Goal: Task Accomplishment & Management: Manage account settings

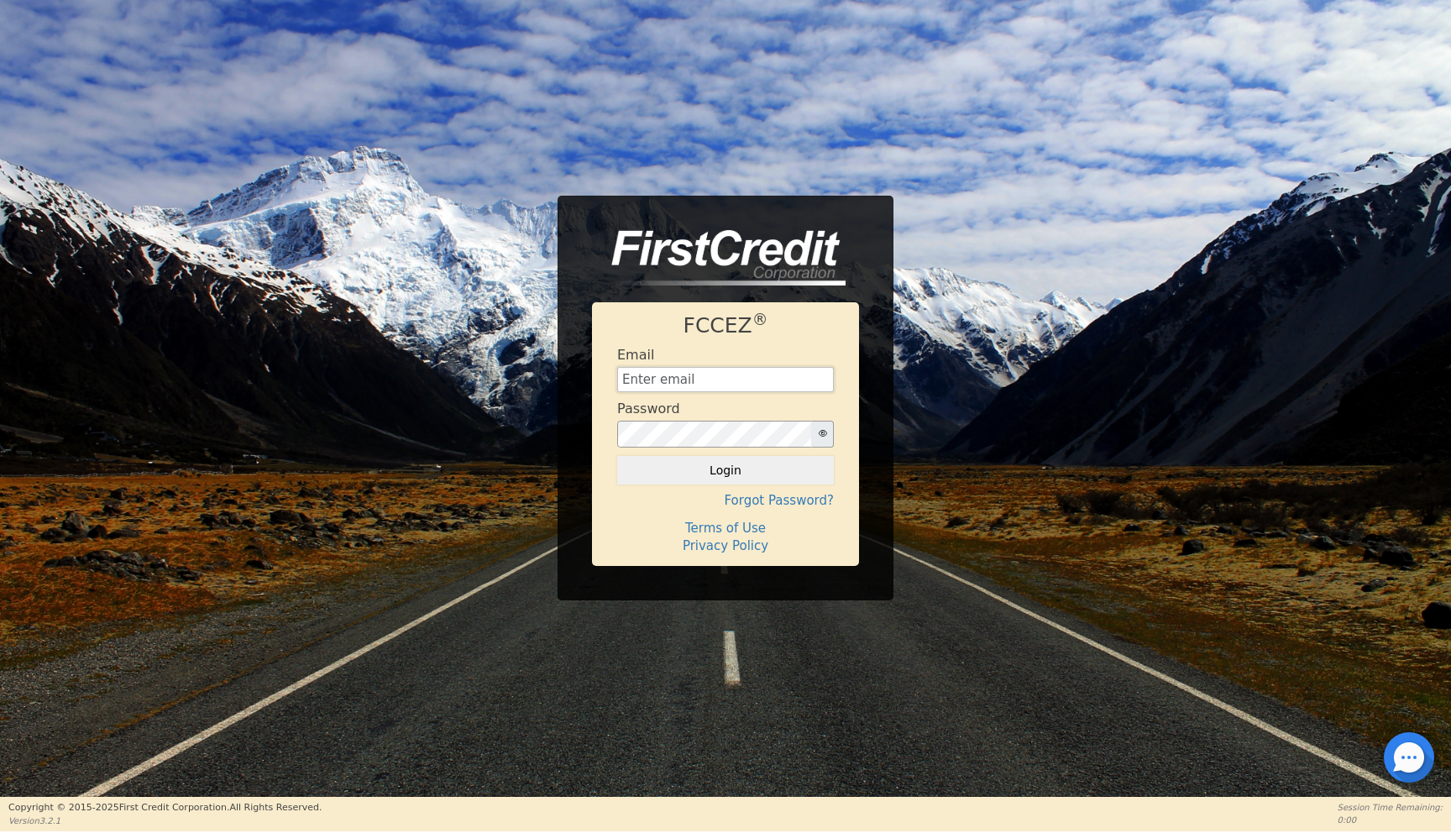
click at [647, 380] on input "text" at bounding box center [725, 379] width 217 height 25
type input "financing@meetinthemiddle.club"
click at [720, 477] on button "Login" at bounding box center [725, 470] width 217 height 29
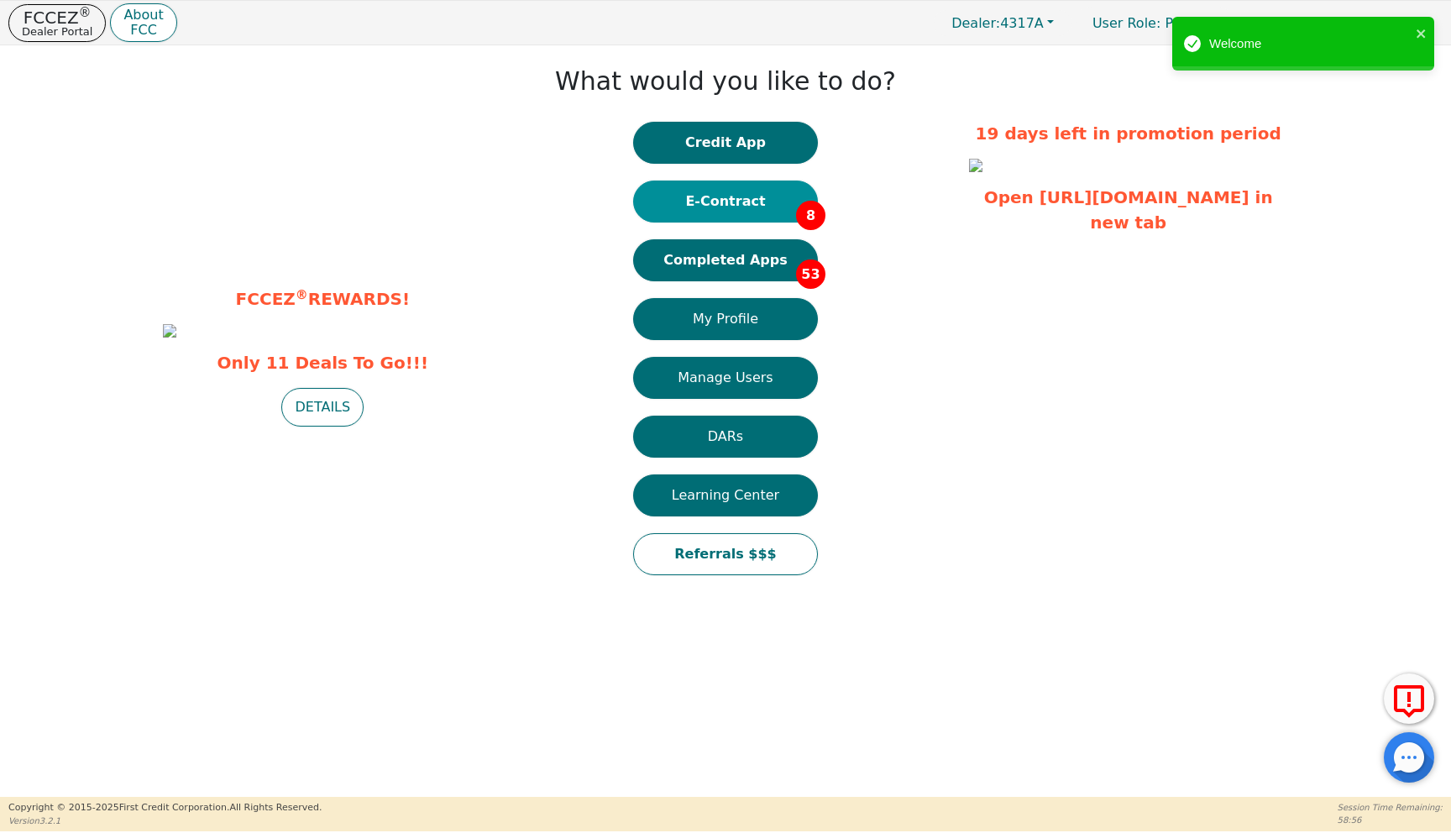
click at [736, 201] on button "E-Contract 8" at bounding box center [725, 202] width 185 height 42
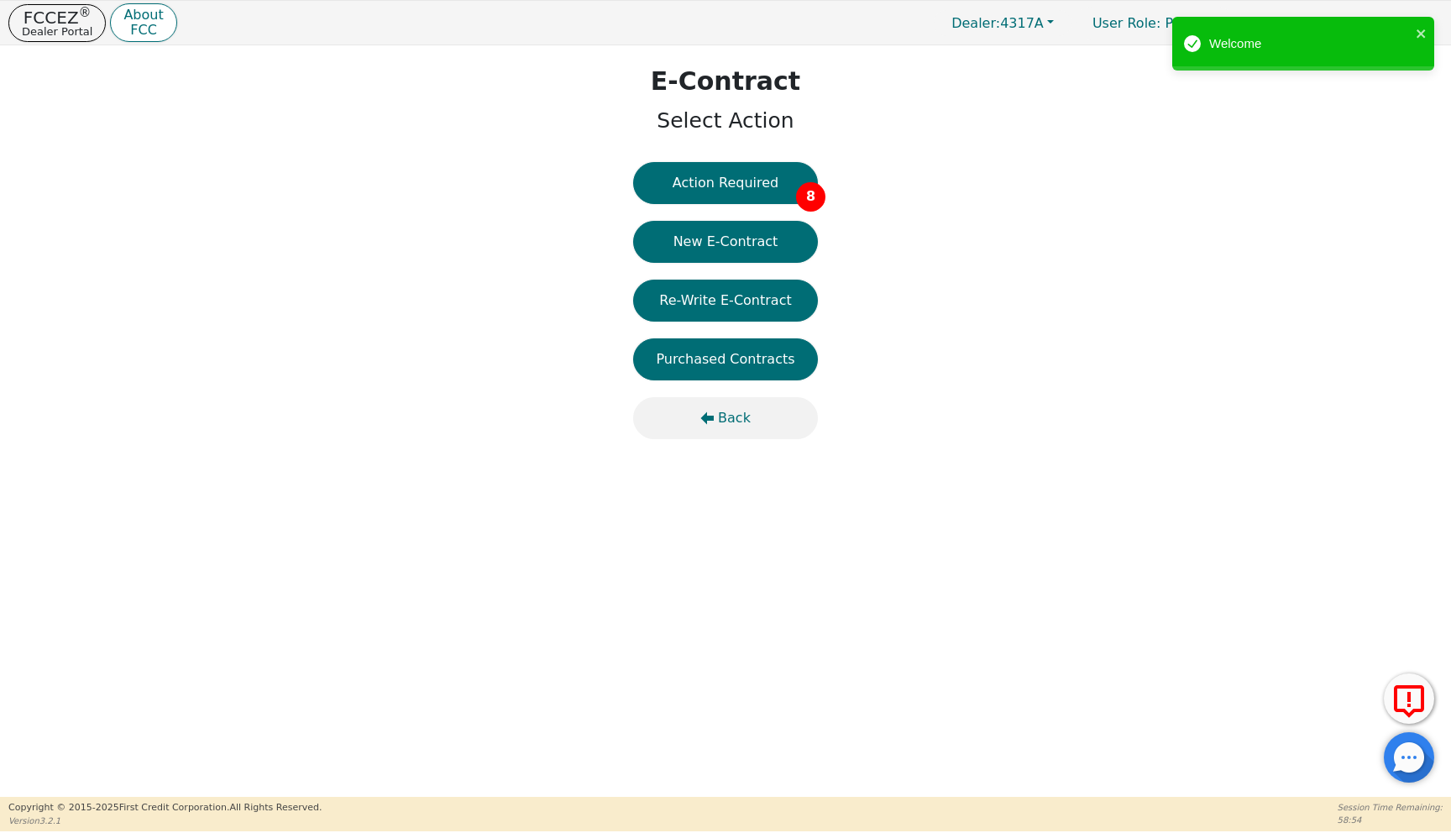
click at [735, 416] on span "Back" at bounding box center [734, 418] width 33 height 20
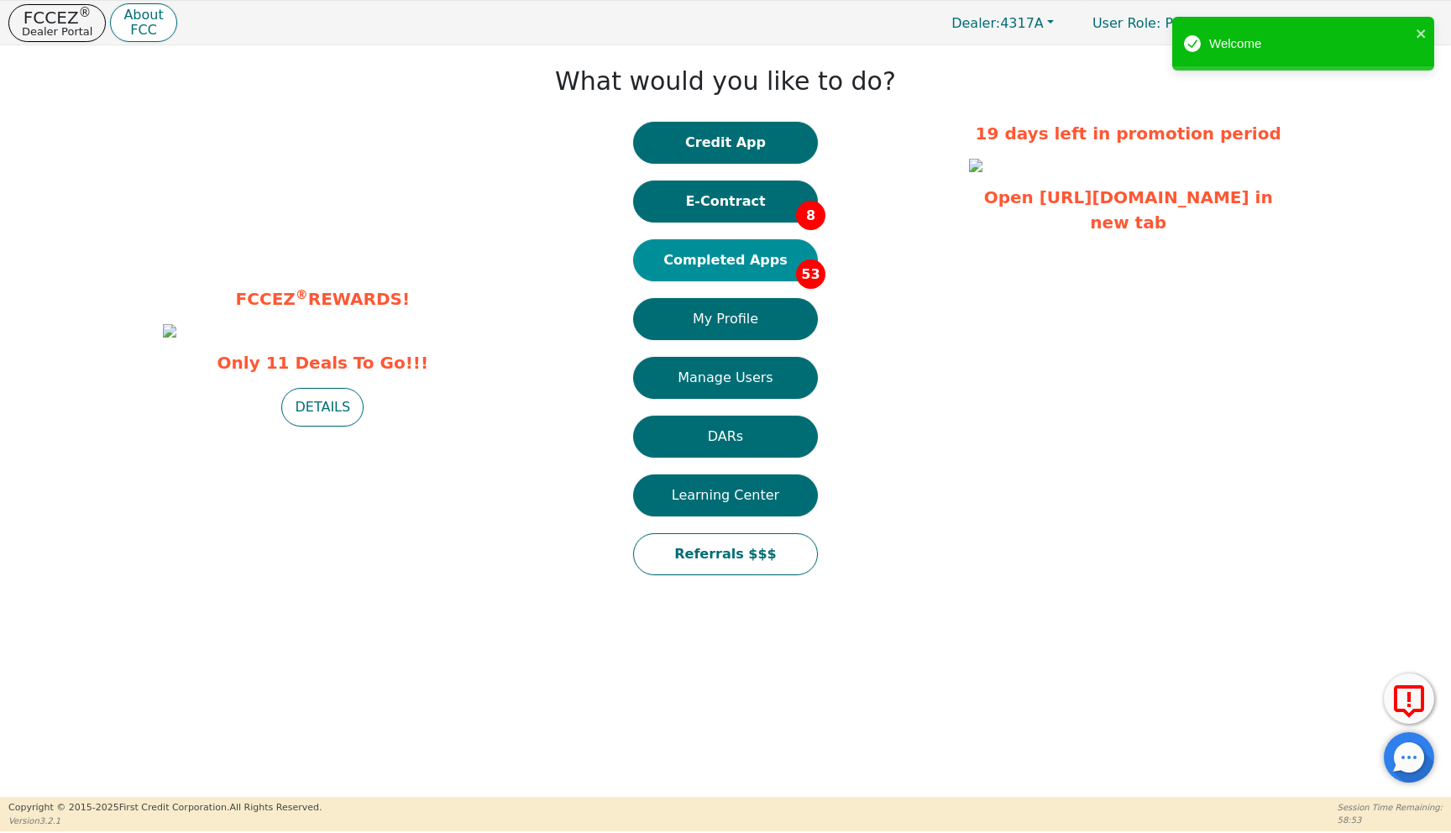
click at [741, 257] on button "Completed Apps 53" at bounding box center [725, 260] width 185 height 42
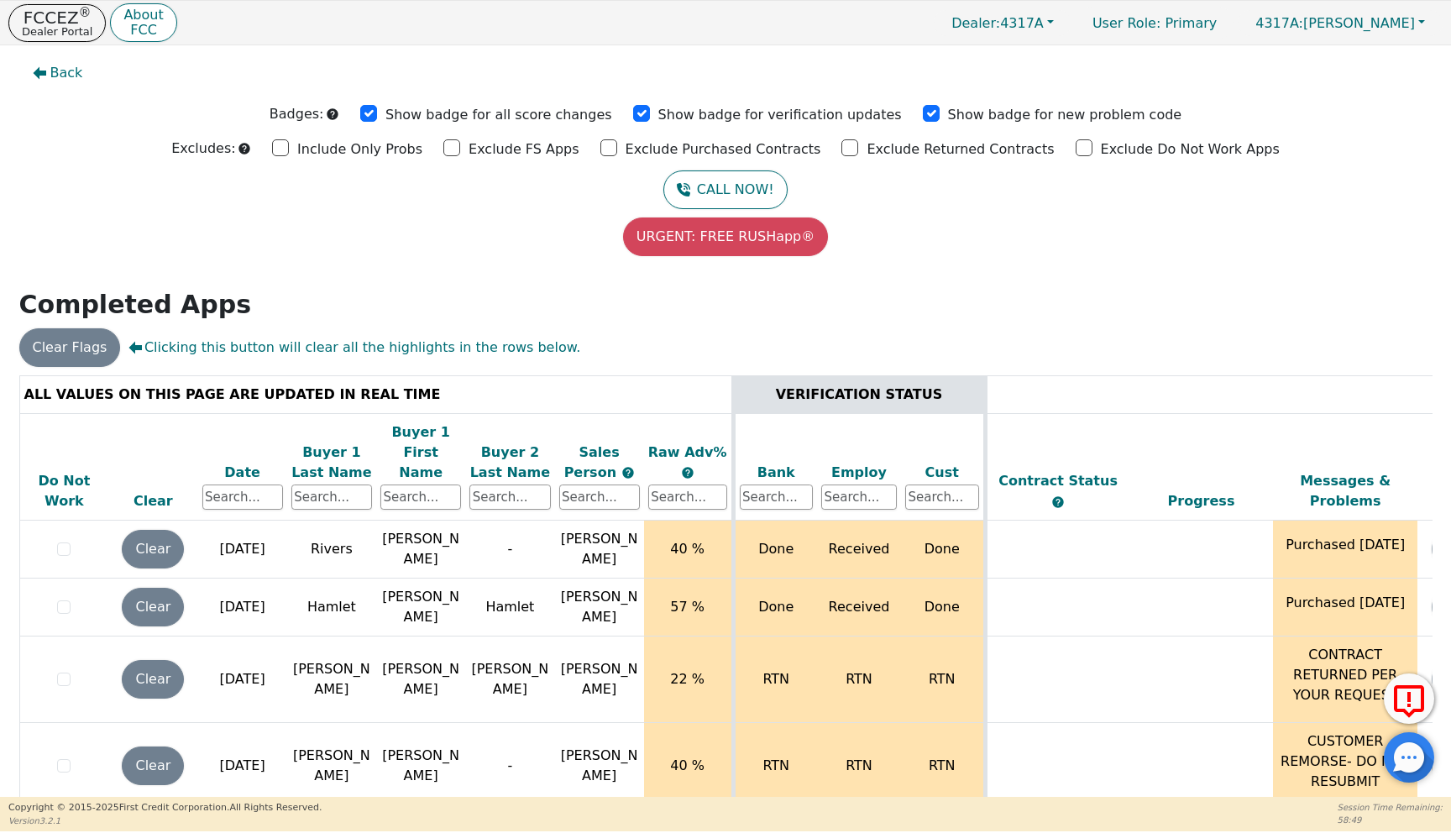
click at [244, 463] on div "Date" at bounding box center [242, 473] width 81 height 20
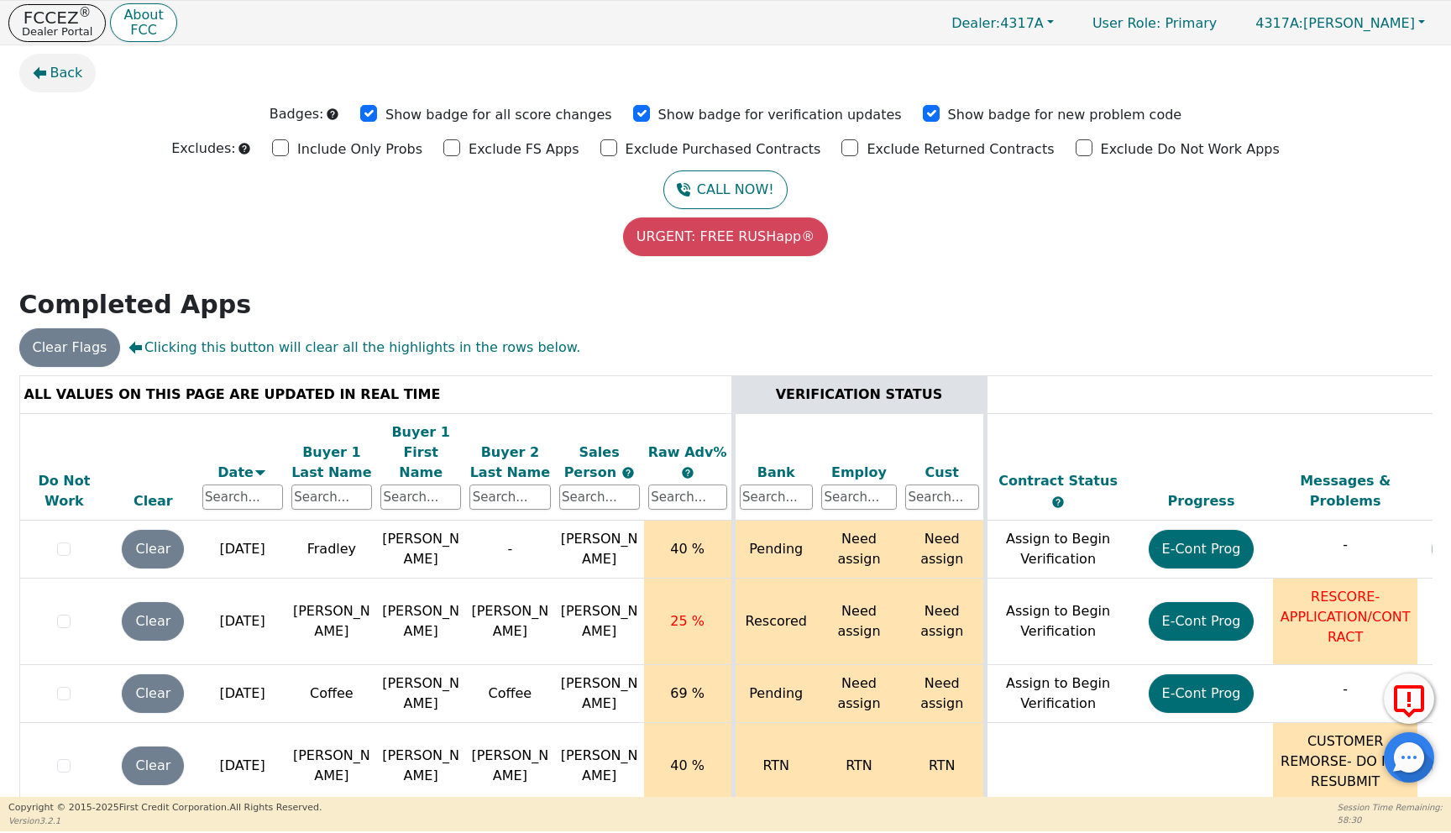
click at [62, 78] on span "Back" at bounding box center [66, 73] width 33 height 20
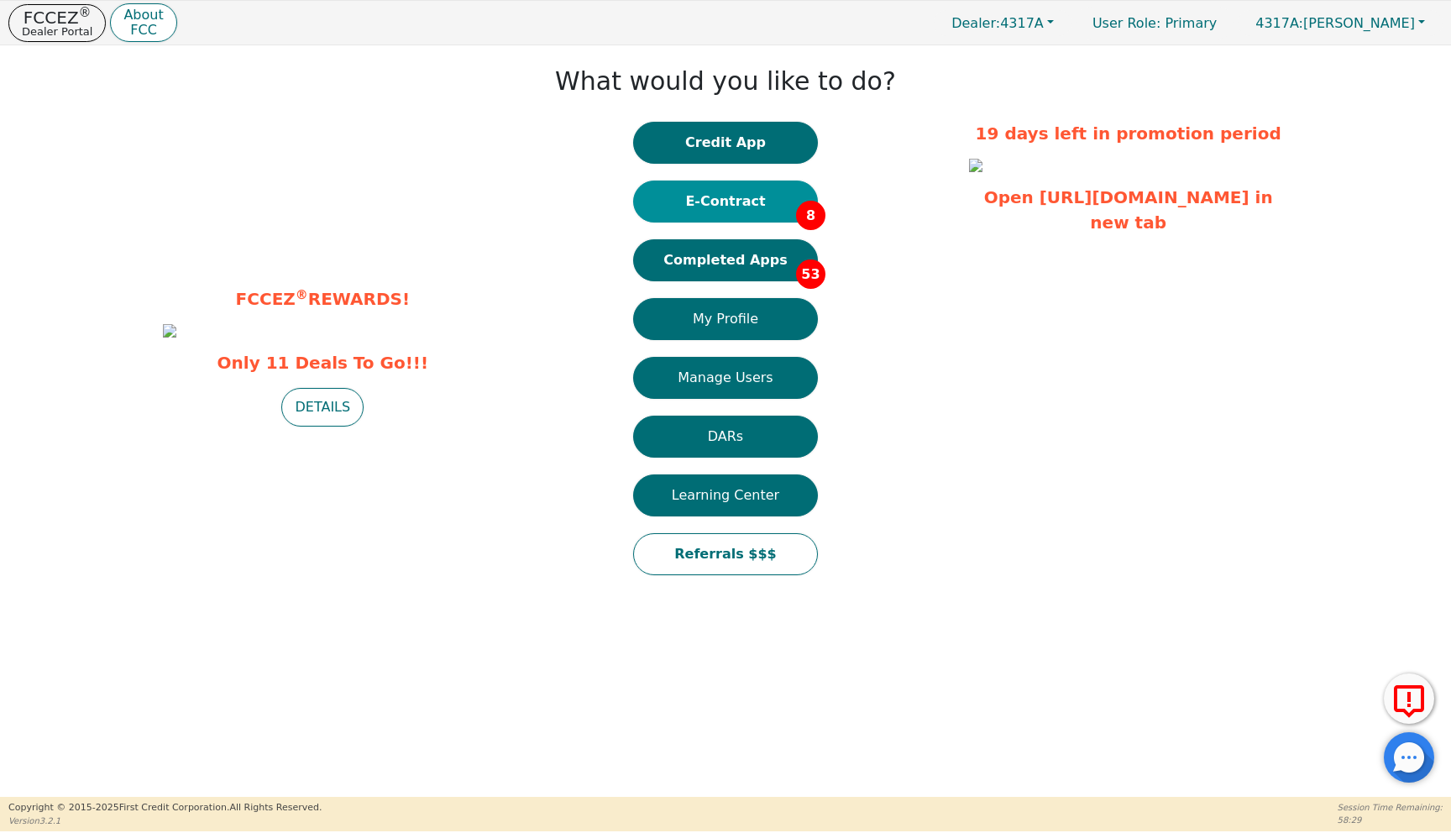
click at [704, 194] on button "E-Contract 8" at bounding box center [725, 202] width 185 height 42
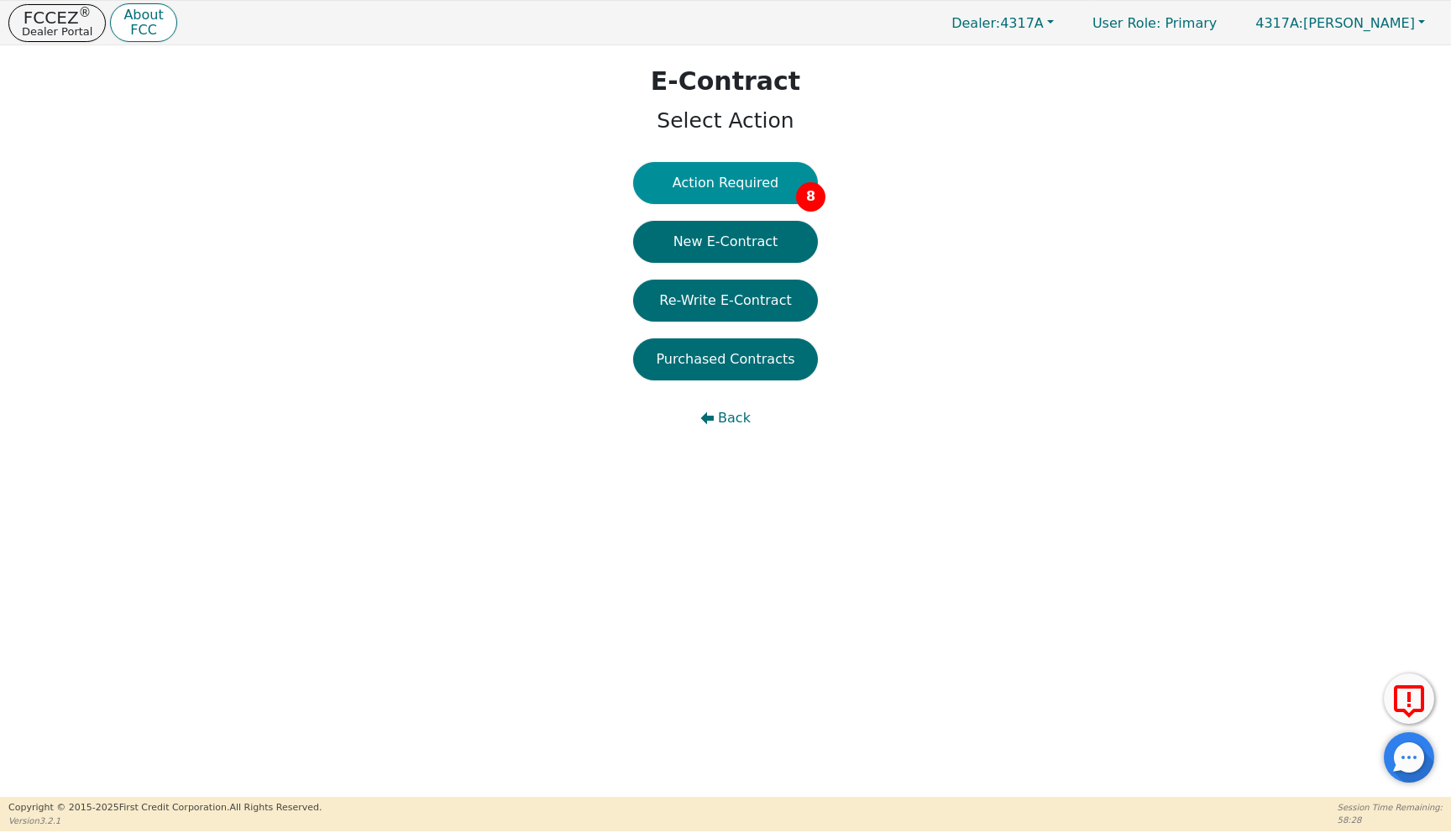
click at [712, 192] on button "Action Required 8" at bounding box center [725, 183] width 185 height 42
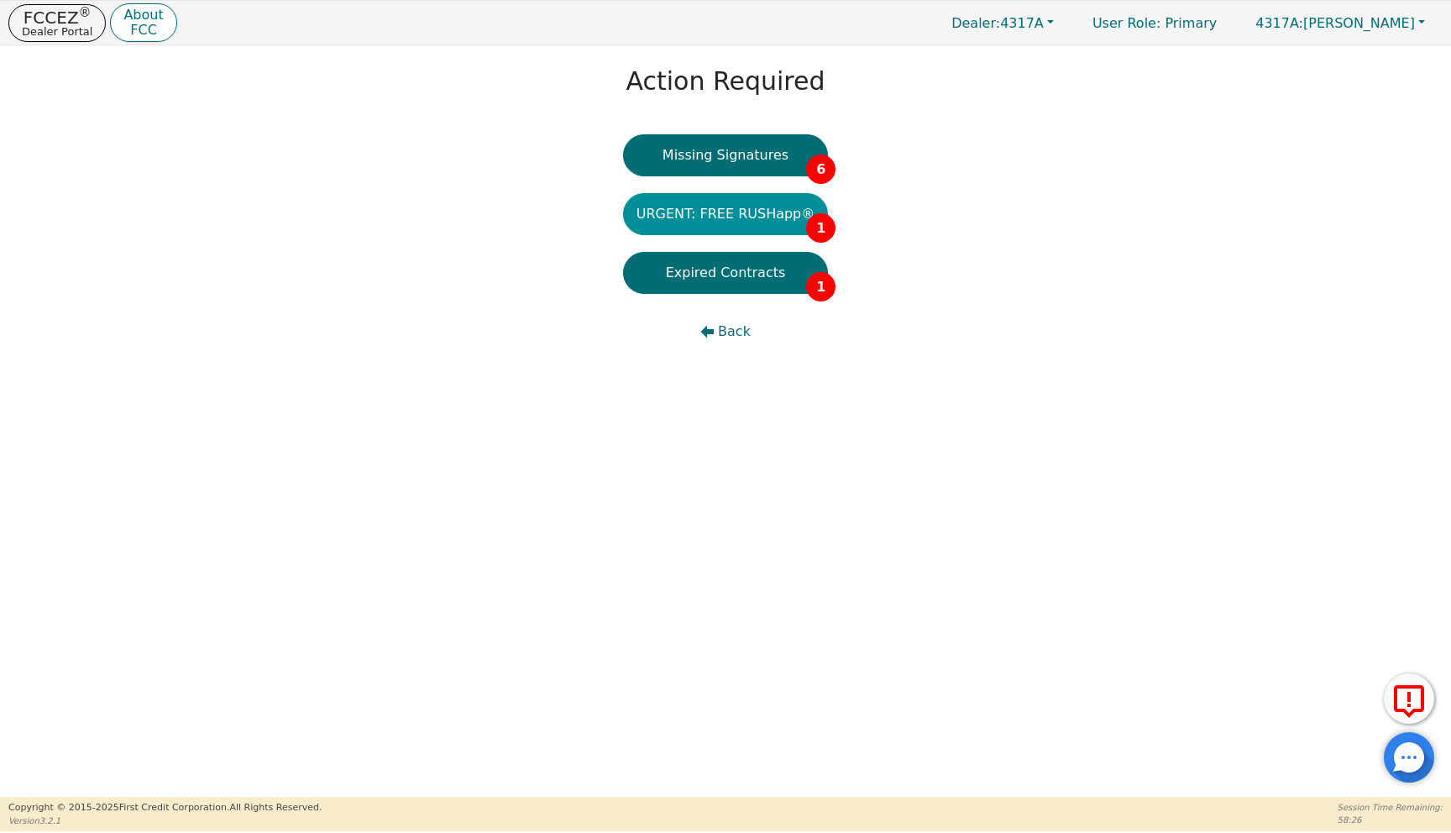
click at [712, 219] on button "URGENT: FREE RUSHapp® 1" at bounding box center [726, 214] width 206 height 42
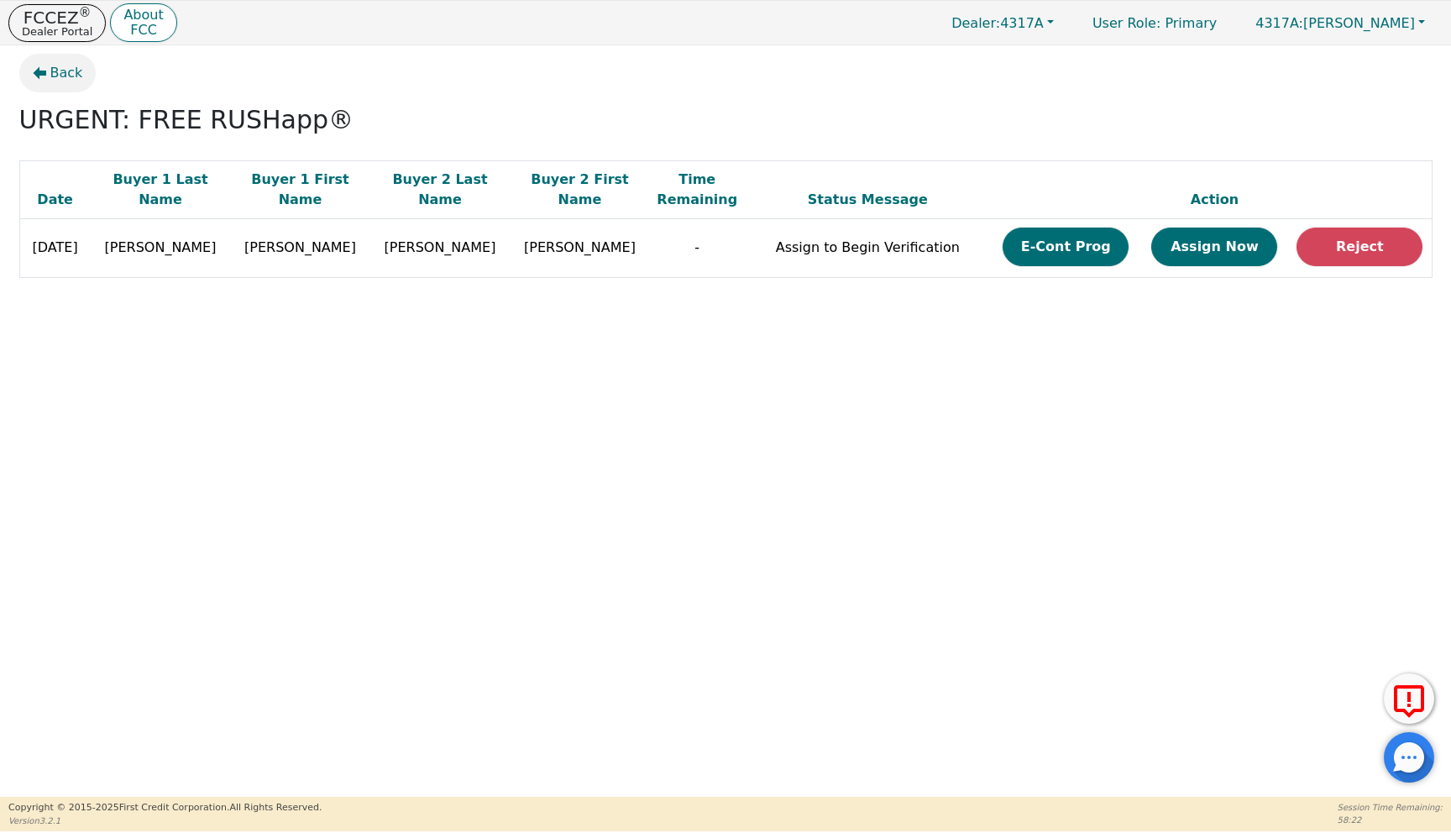
click at [58, 71] on span "Back" at bounding box center [66, 73] width 33 height 20
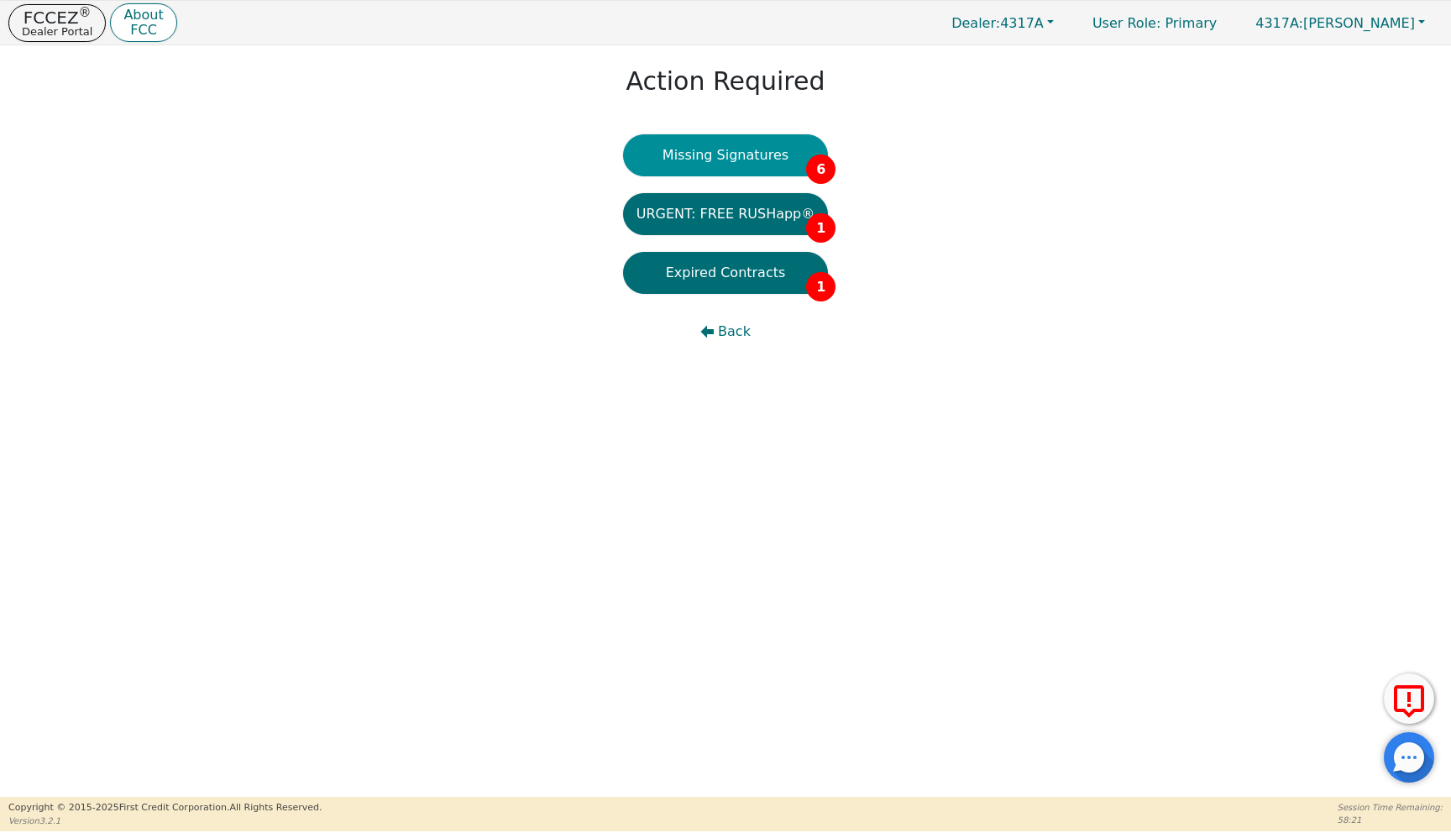
click at [707, 147] on button "Missing Signatures 6" at bounding box center [726, 155] width 206 height 42
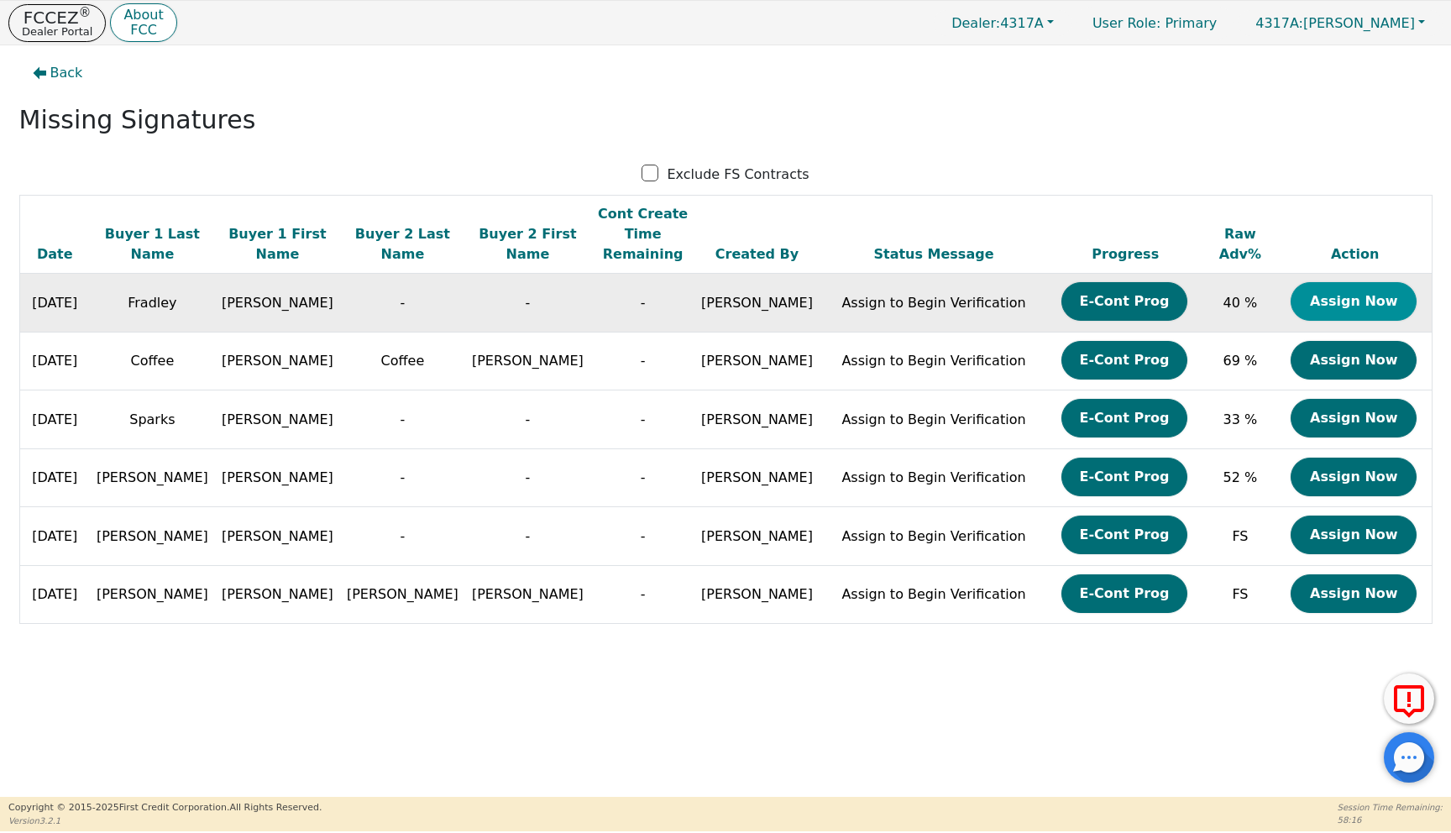
click at [1348, 282] on button "Assign Now" at bounding box center [1354, 301] width 126 height 39
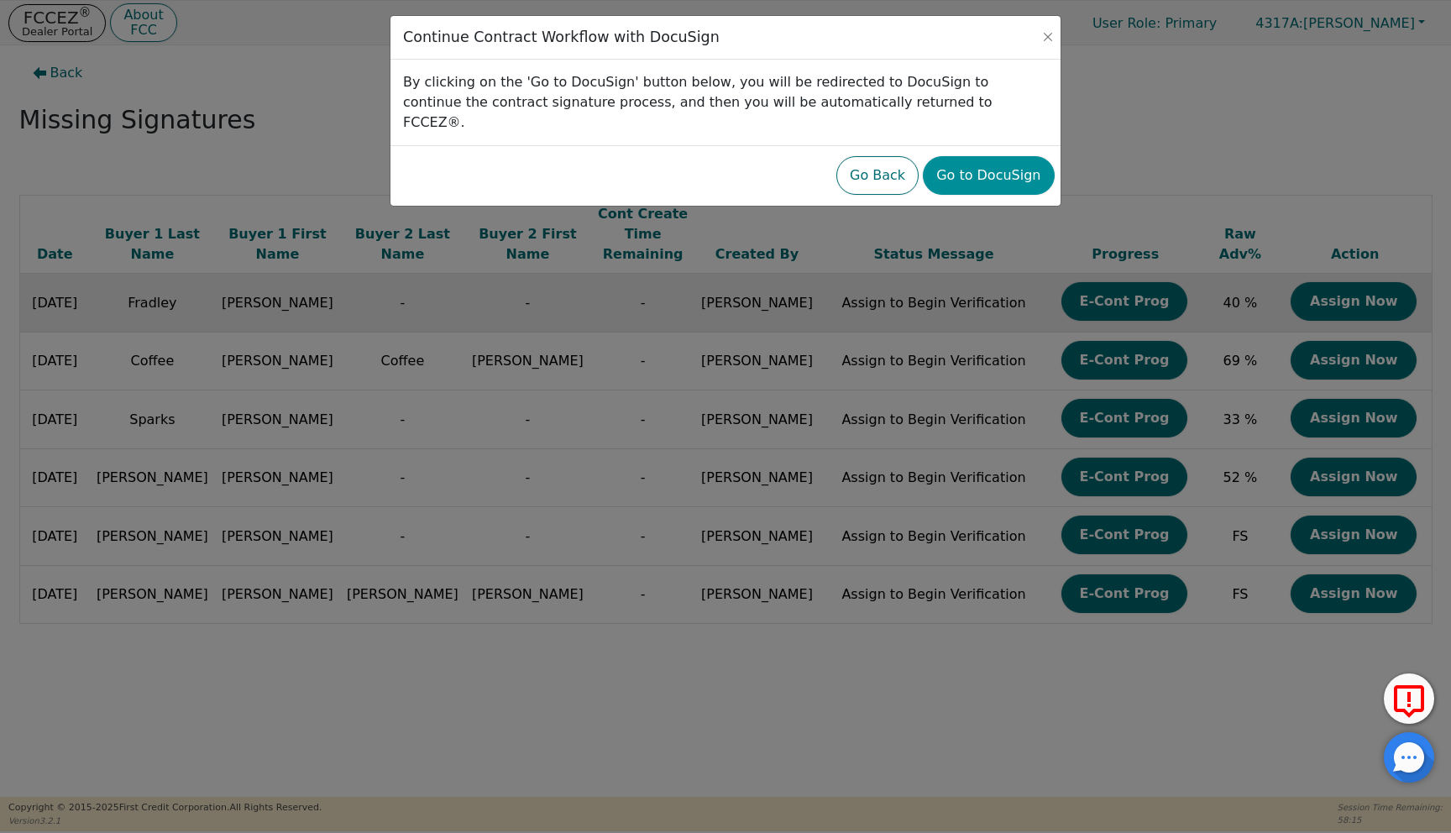
click at [986, 161] on button "Go to DocuSign" at bounding box center [988, 175] width 131 height 39
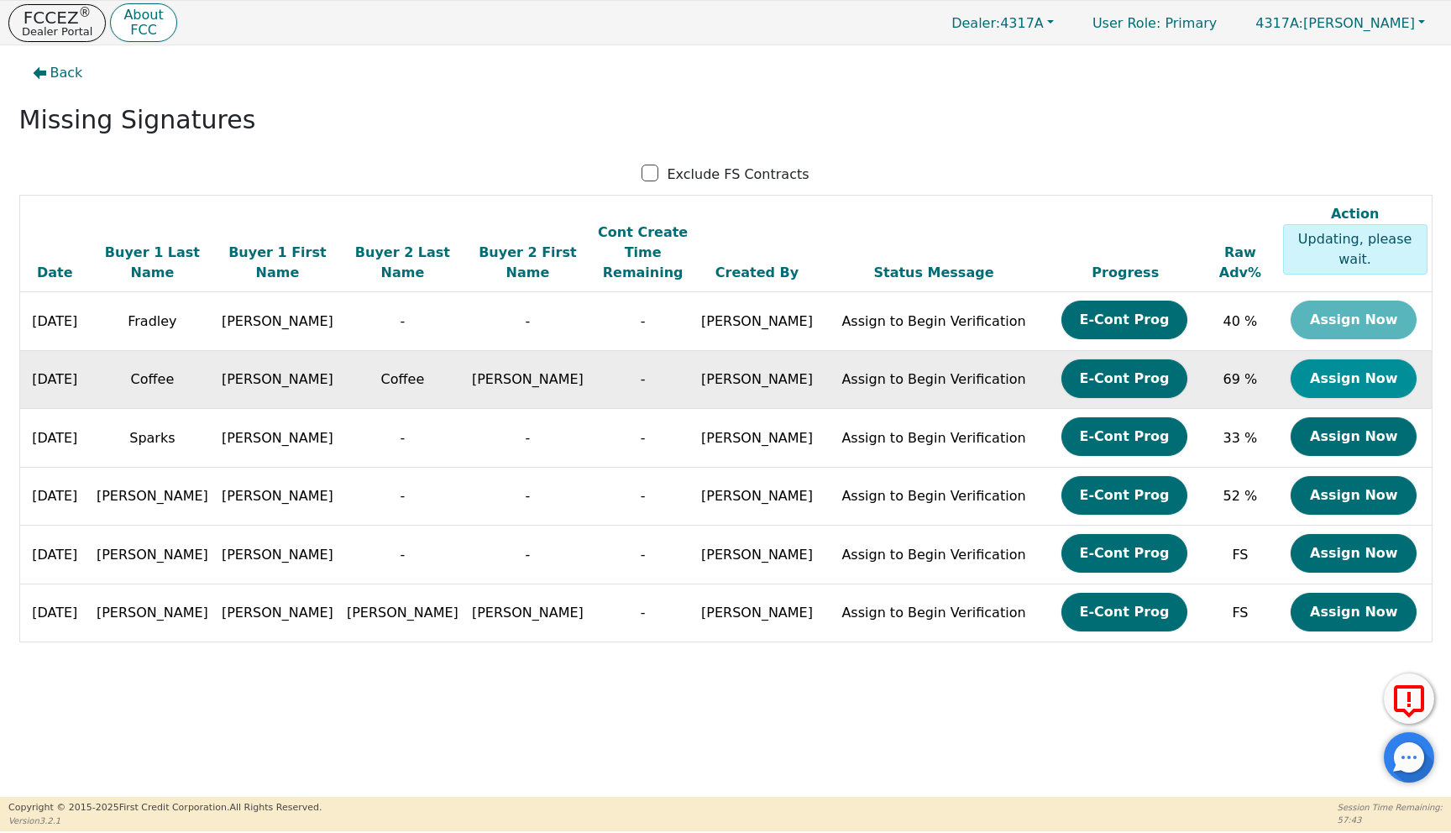
click at [1330, 364] on button "Assign Now" at bounding box center [1354, 378] width 126 height 39
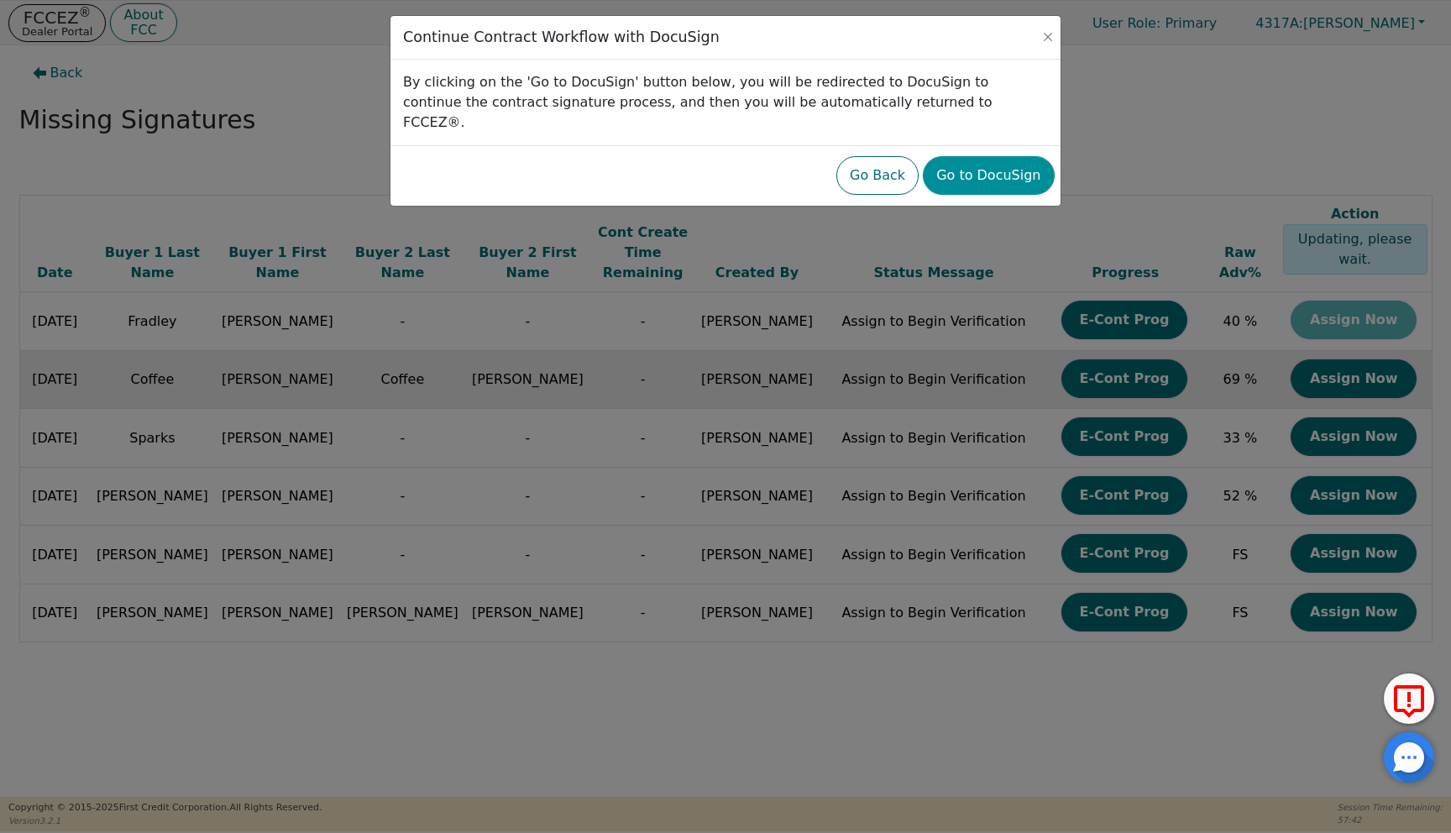
click at [982, 156] on button "Go to DocuSign" at bounding box center [988, 175] width 131 height 39
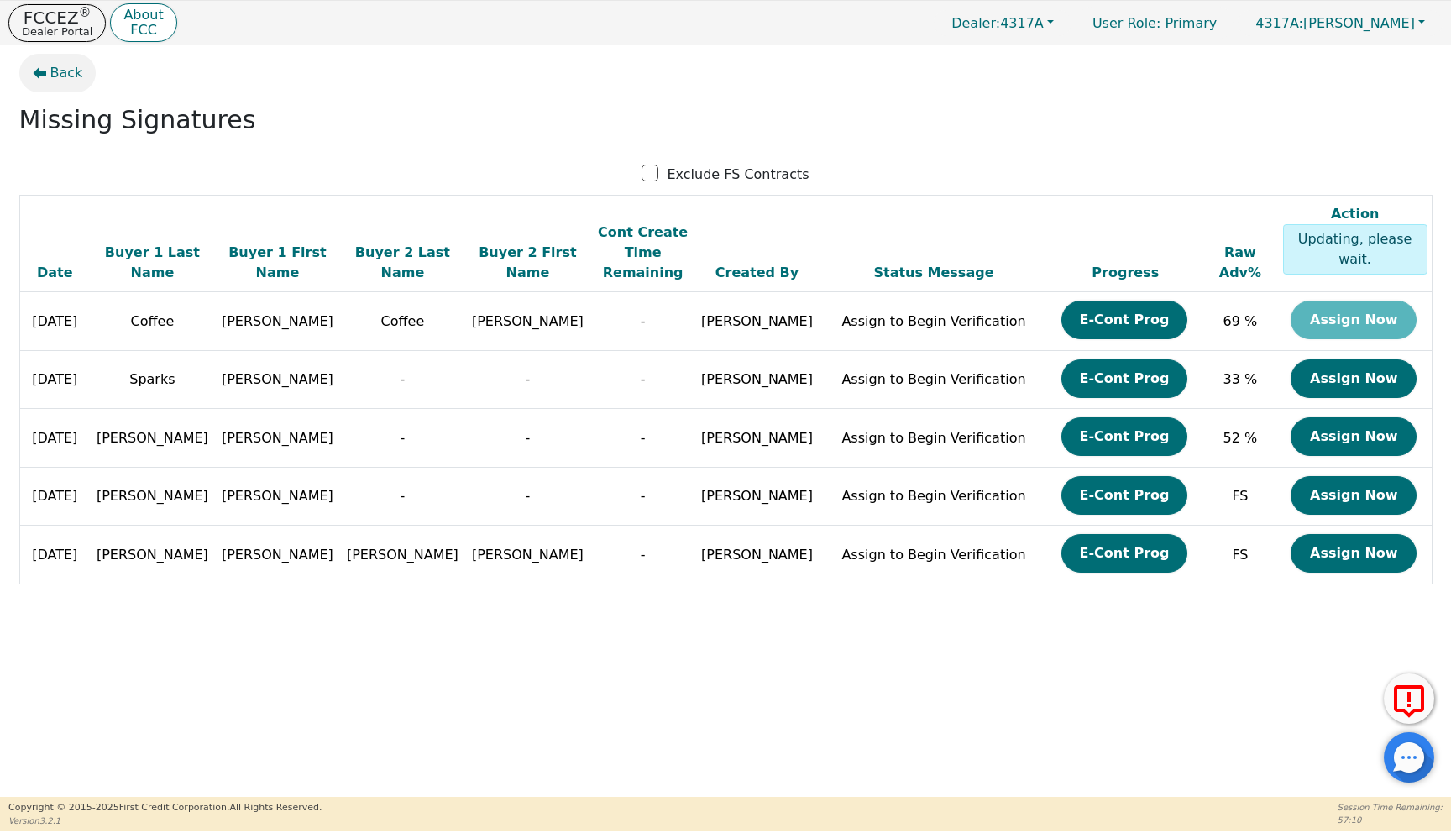
click at [55, 75] on span "Back" at bounding box center [66, 73] width 33 height 20
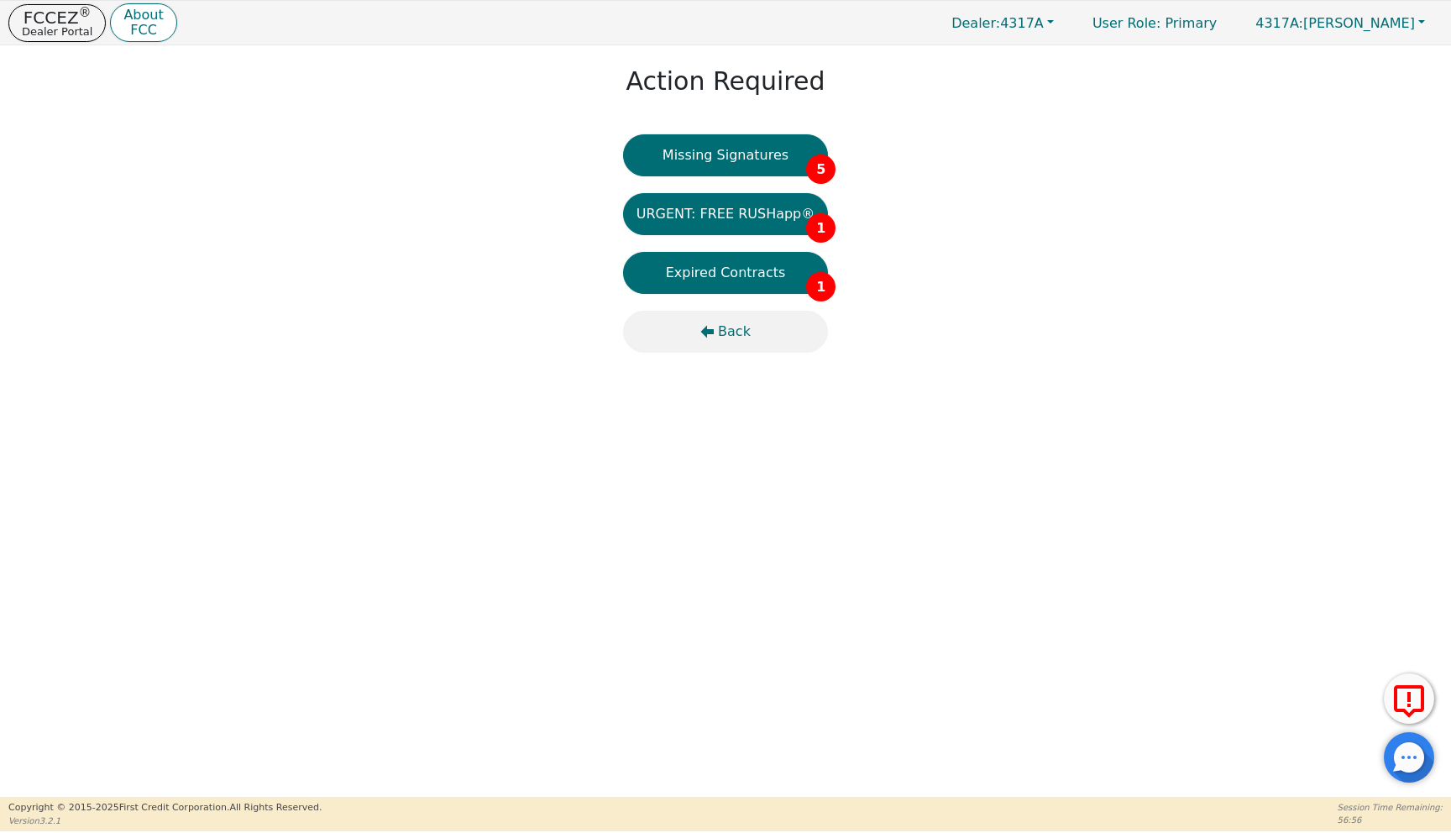
click at [721, 334] on span "Back" at bounding box center [734, 332] width 33 height 20
